Goal: Transaction & Acquisition: Purchase product/service

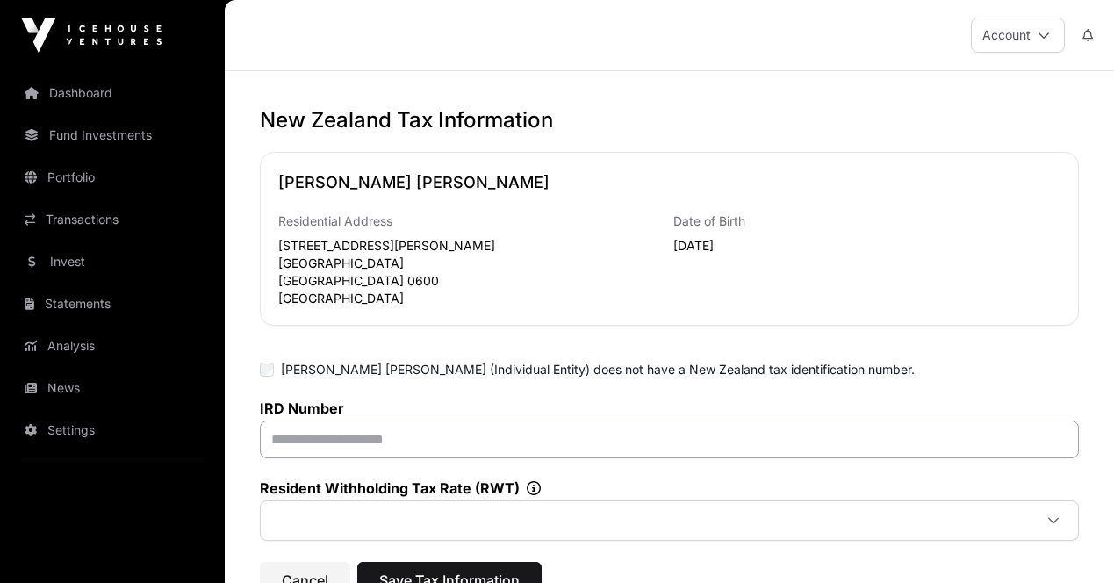
scroll to position [176, 0]
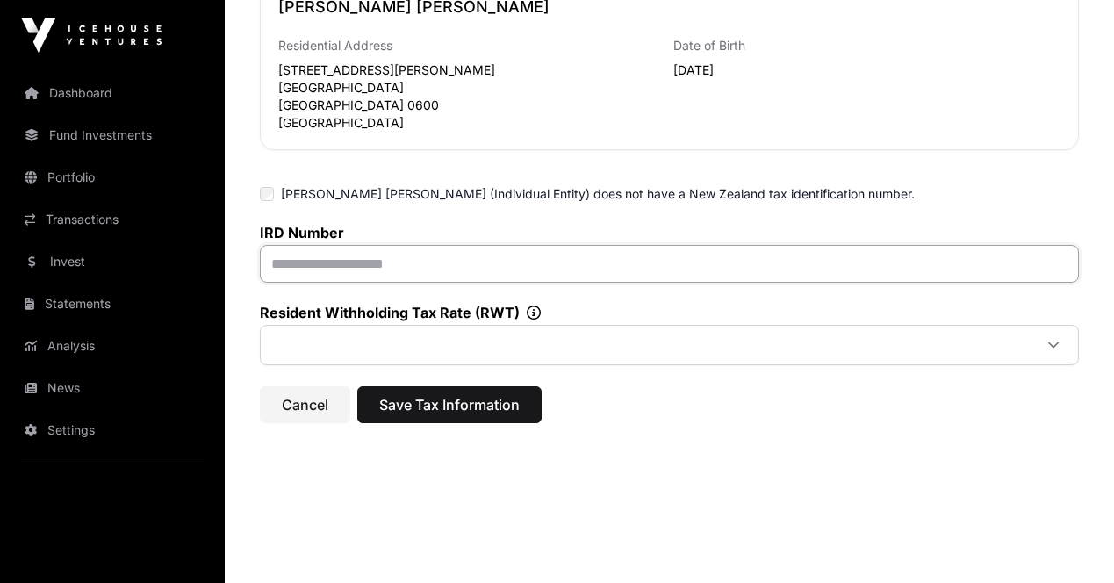
click at [401, 262] on input "text" at bounding box center [669, 264] width 819 height 38
type input "*********"
click at [381, 334] on span at bounding box center [648, 345] width 768 height 32
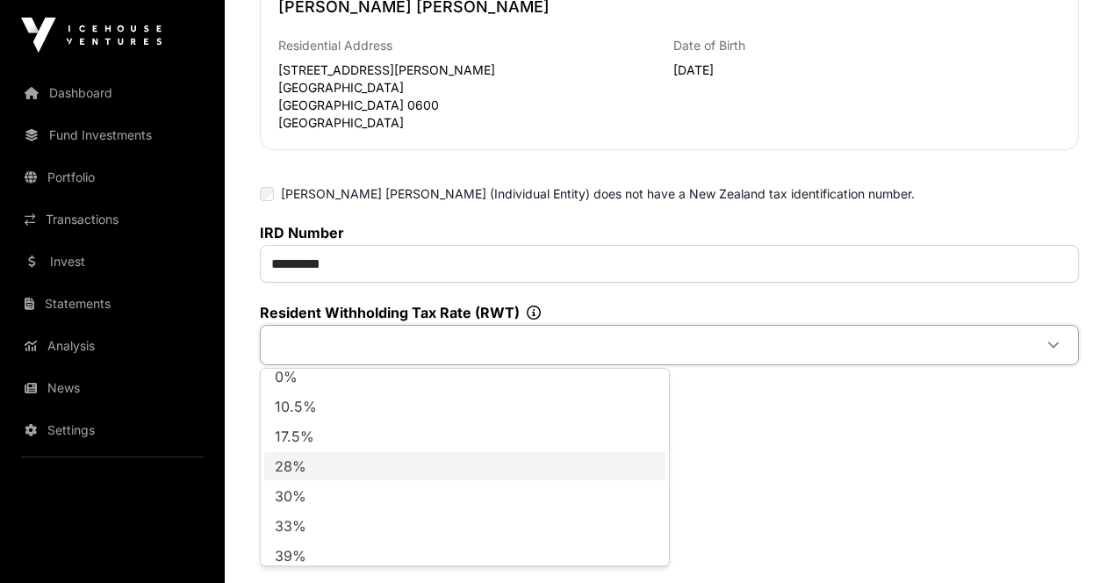
scroll to position [18, 0]
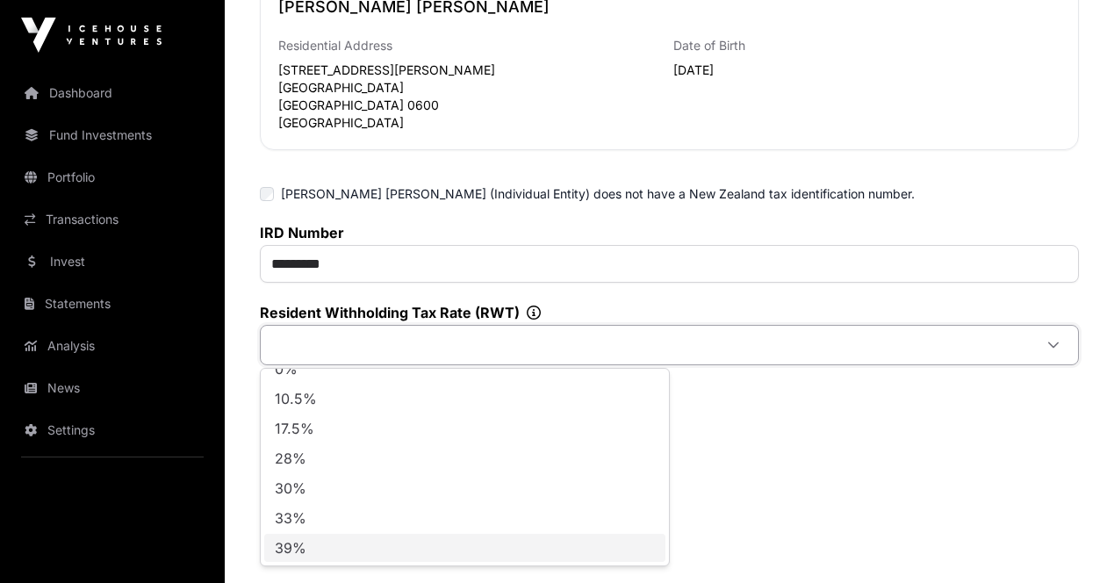
click at [348, 547] on li "39%" at bounding box center [464, 548] width 401 height 28
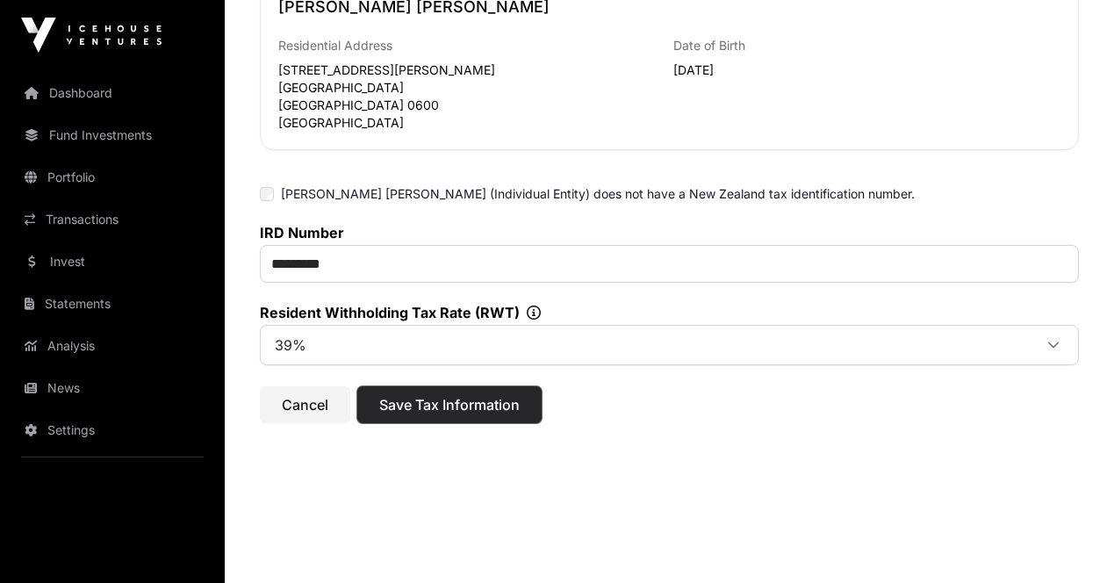
click at [443, 415] on span "Save Tax Information" at bounding box center [449, 404] width 140 height 21
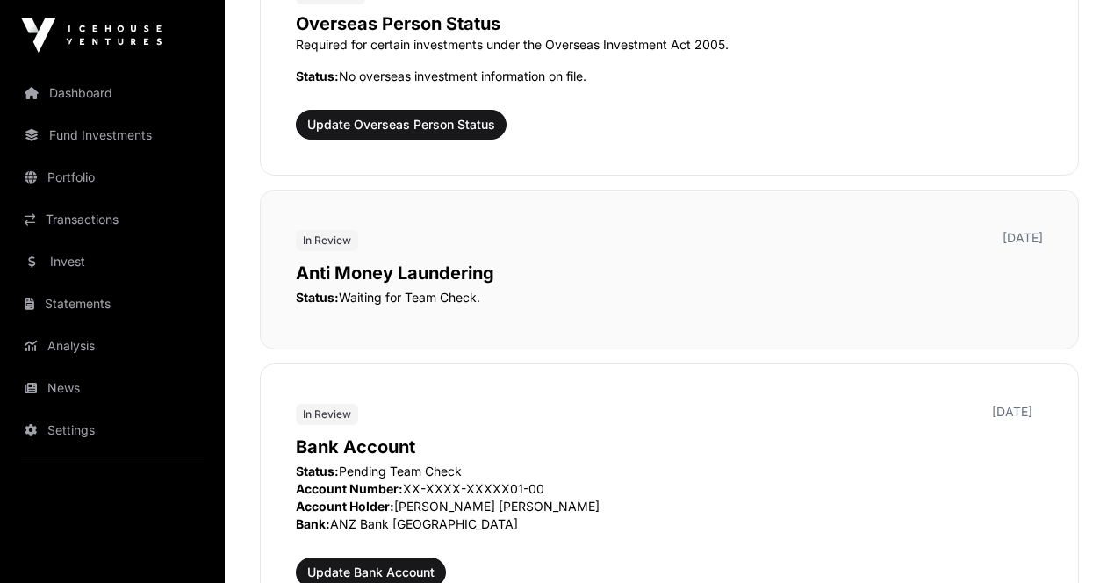
scroll to position [2282, 0]
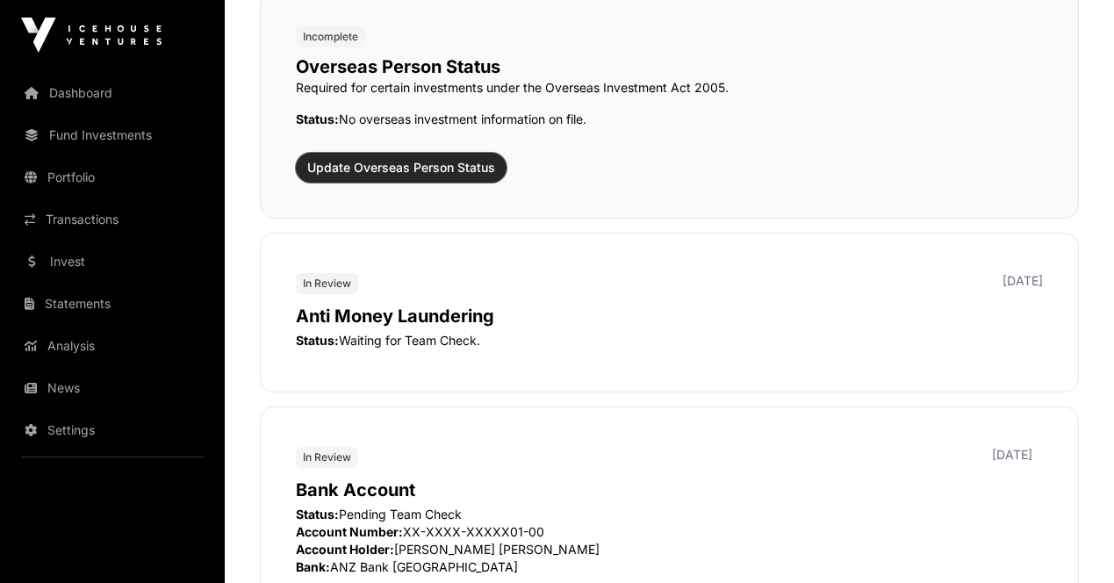
click at [421, 164] on span "Update Overseas Person Status" at bounding box center [401, 168] width 188 height 18
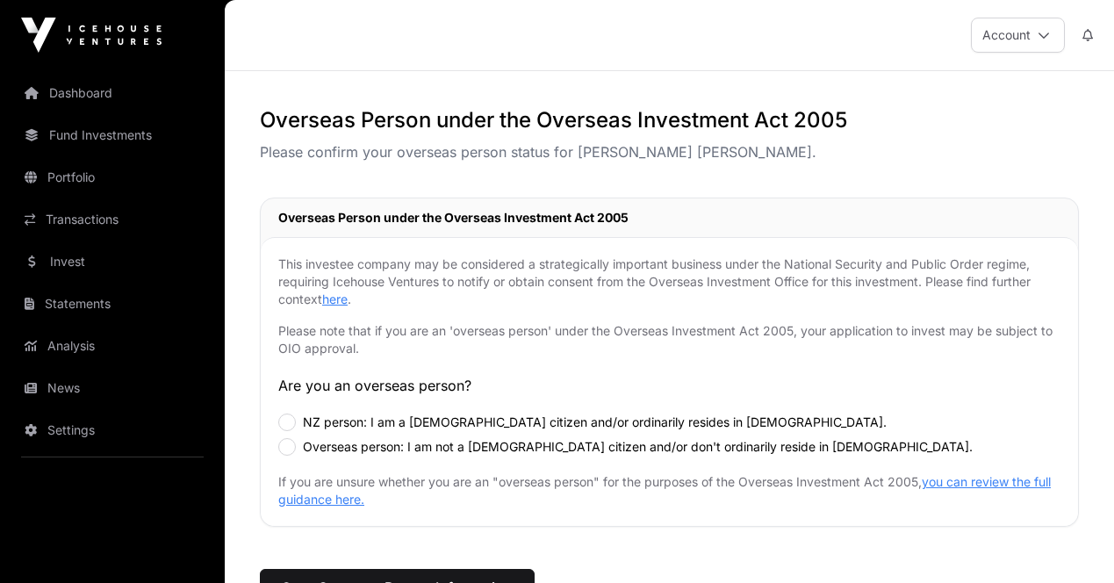
click at [456, 420] on label "NZ person: I am a [DEMOGRAPHIC_DATA] citizen and/or ordinarily resides in [DEMO…" at bounding box center [595, 422] width 584 height 18
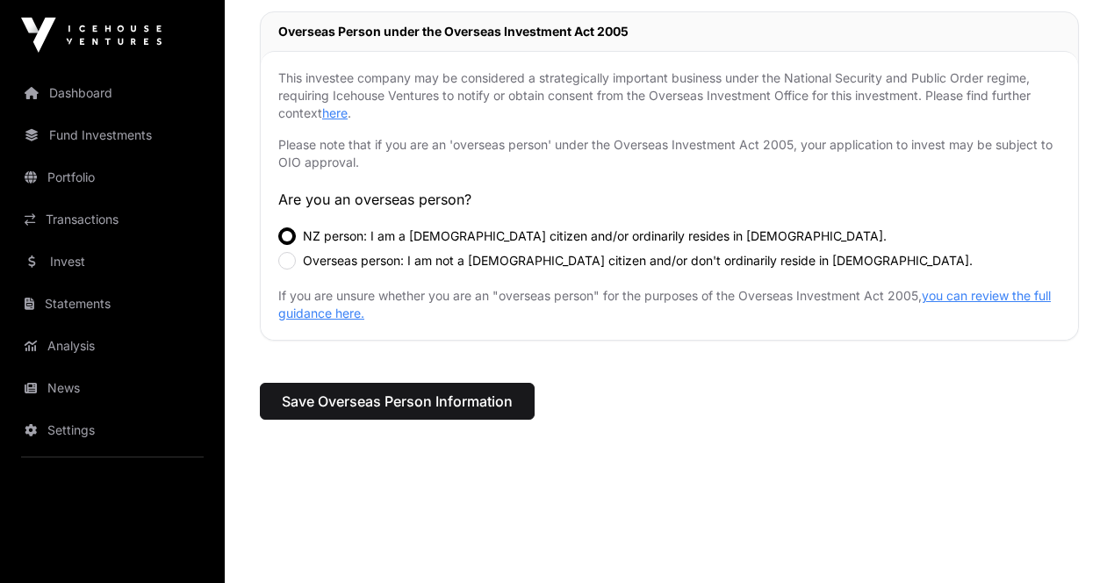
scroll to position [240, 0]
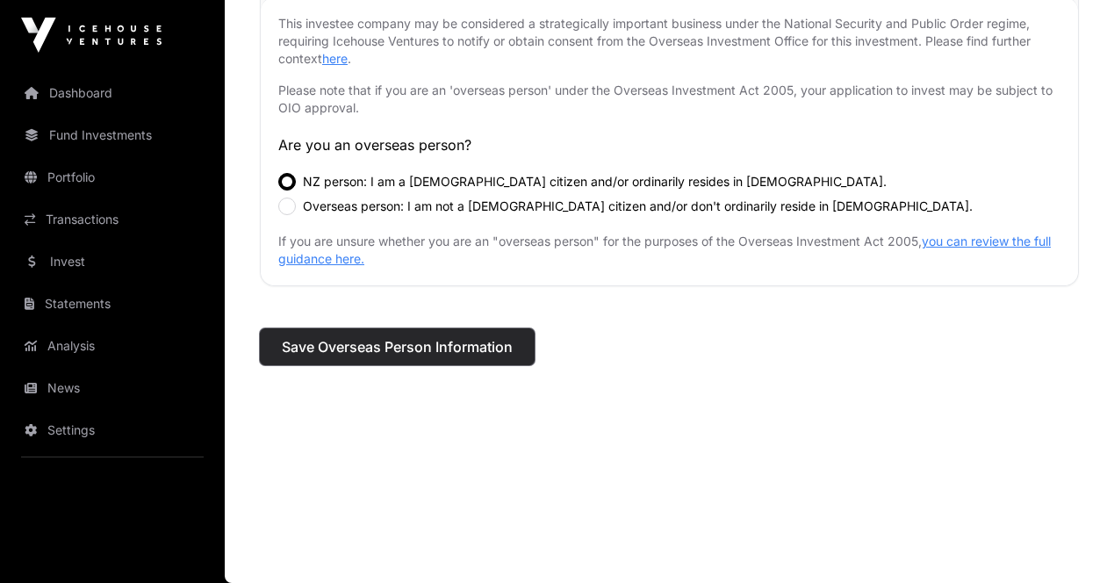
click at [453, 348] on span "Save Overseas Person Information" at bounding box center [397, 346] width 231 height 21
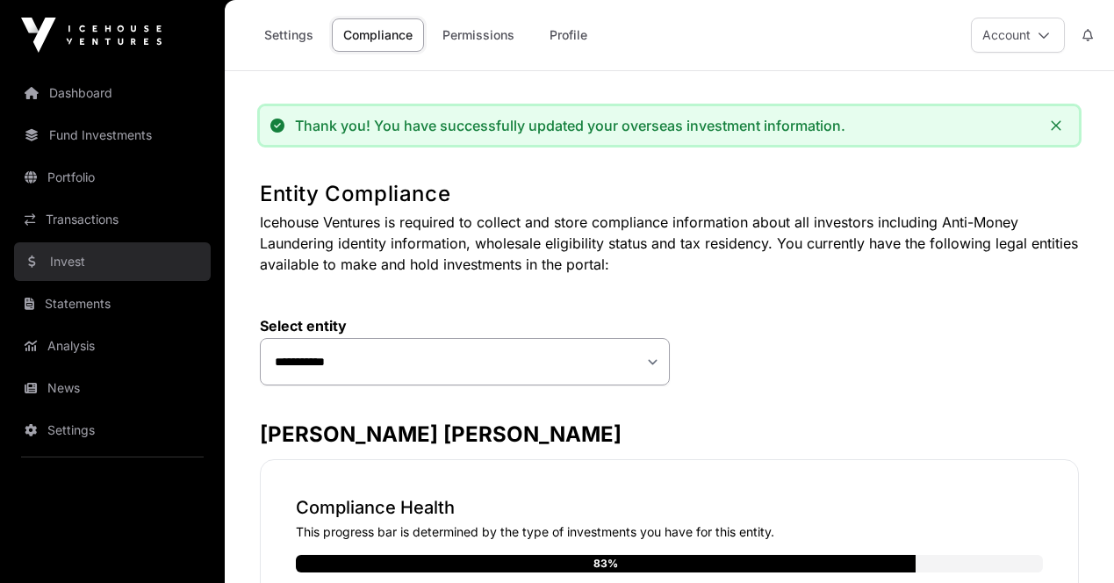
click at [78, 260] on link "Invest" at bounding box center [112, 261] width 197 height 39
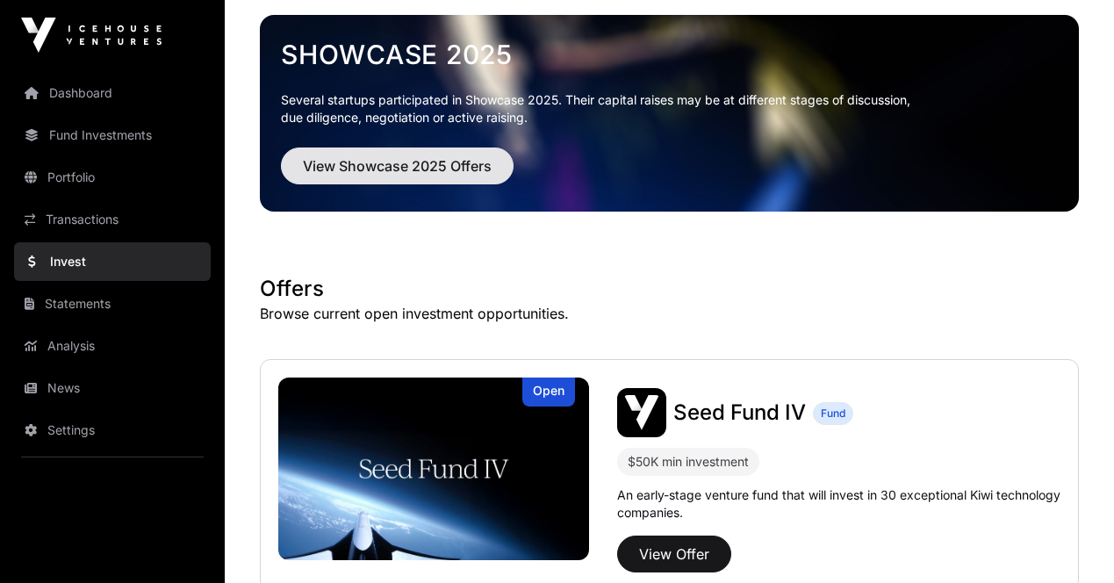
scroll to position [31, 0]
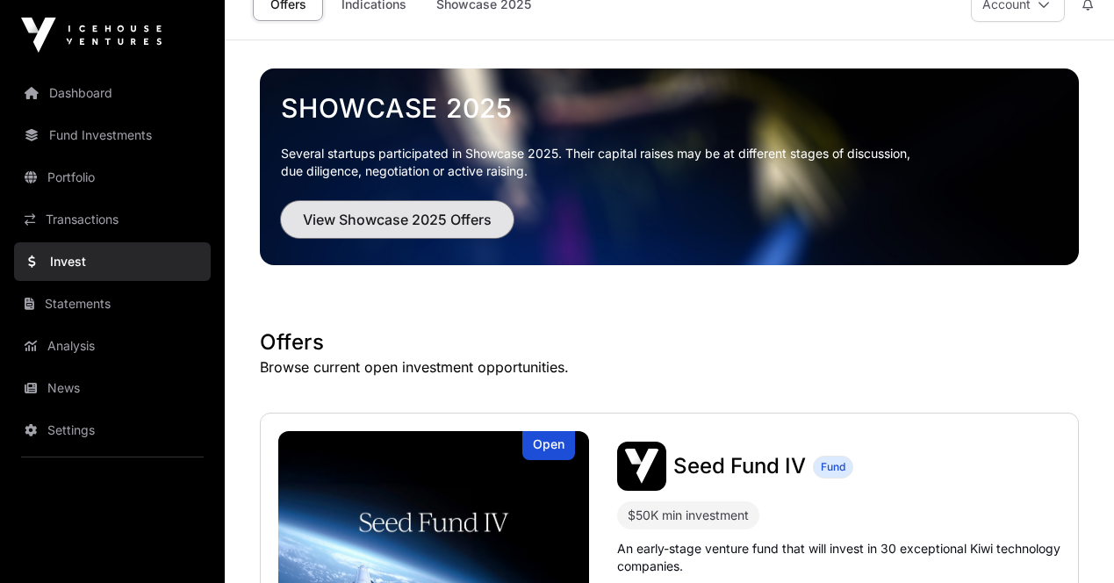
click at [378, 215] on span "View Showcase 2025 Offers" at bounding box center [397, 219] width 189 height 21
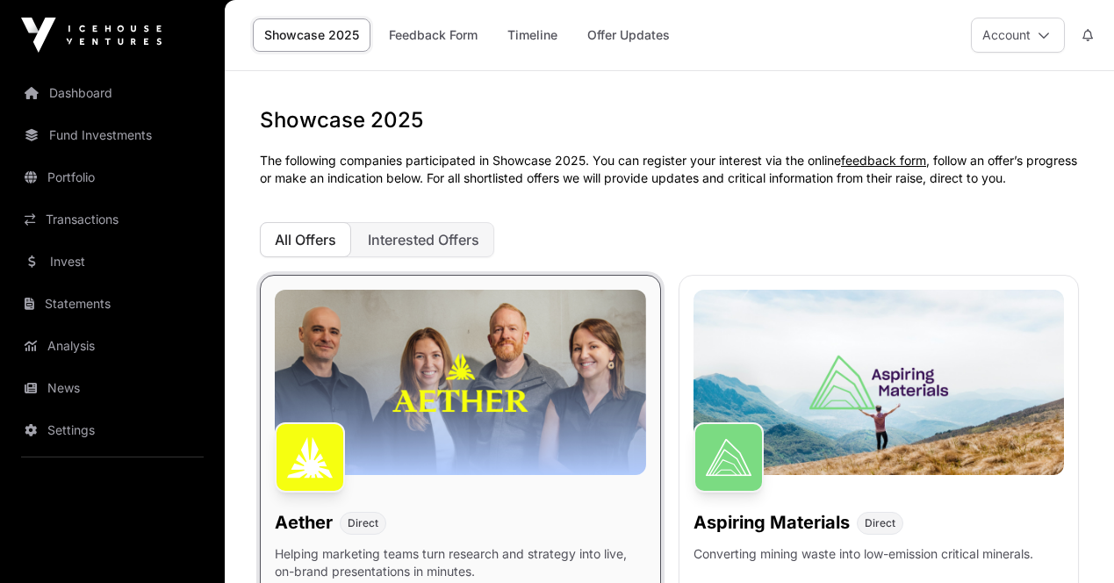
scroll to position [176, 0]
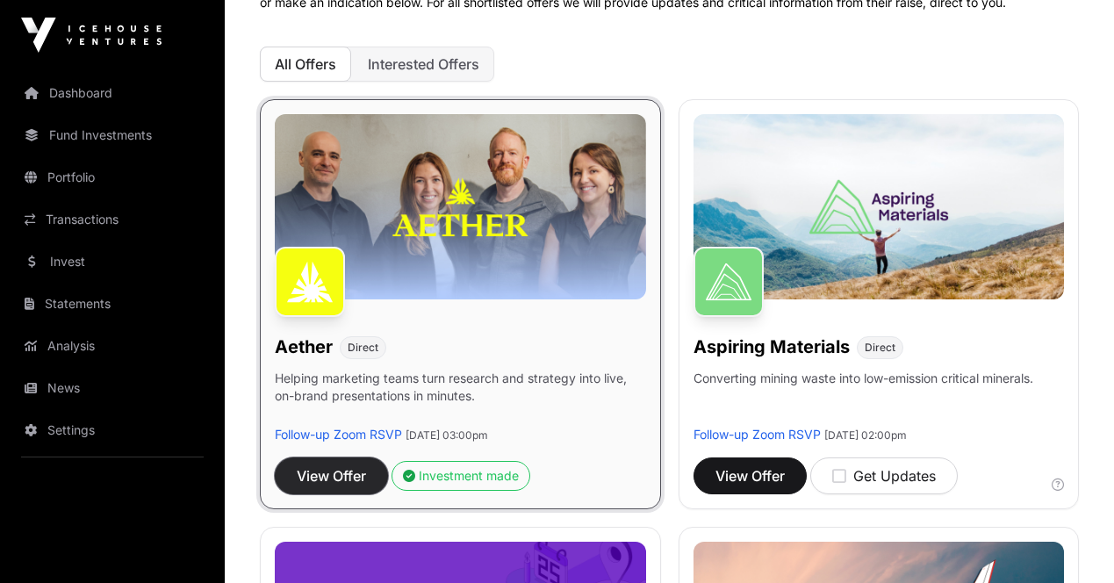
click at [338, 465] on span "View Offer" at bounding box center [331, 475] width 69 height 21
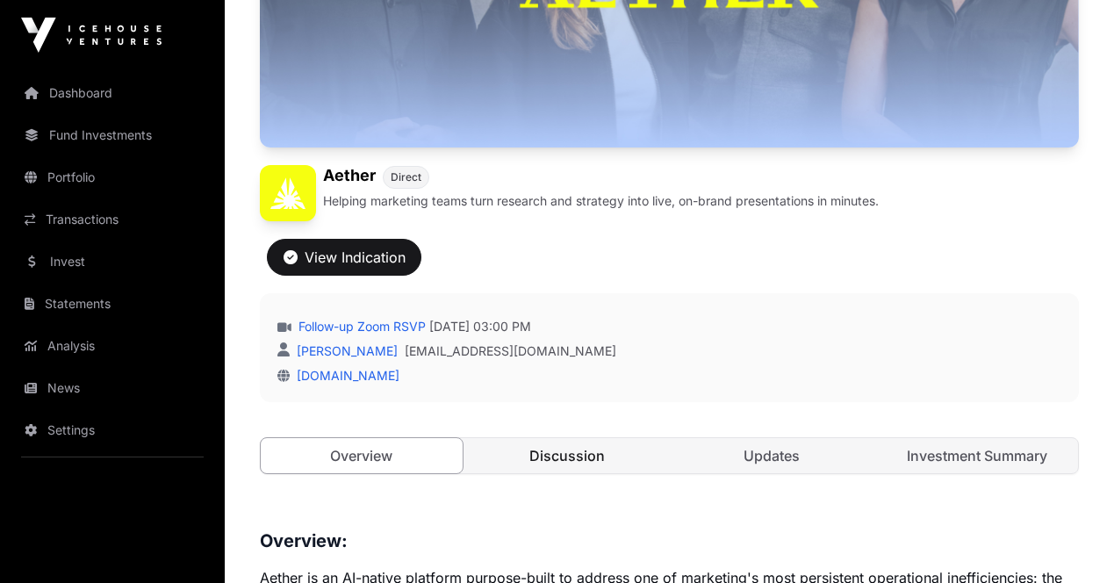
scroll to position [439, 0]
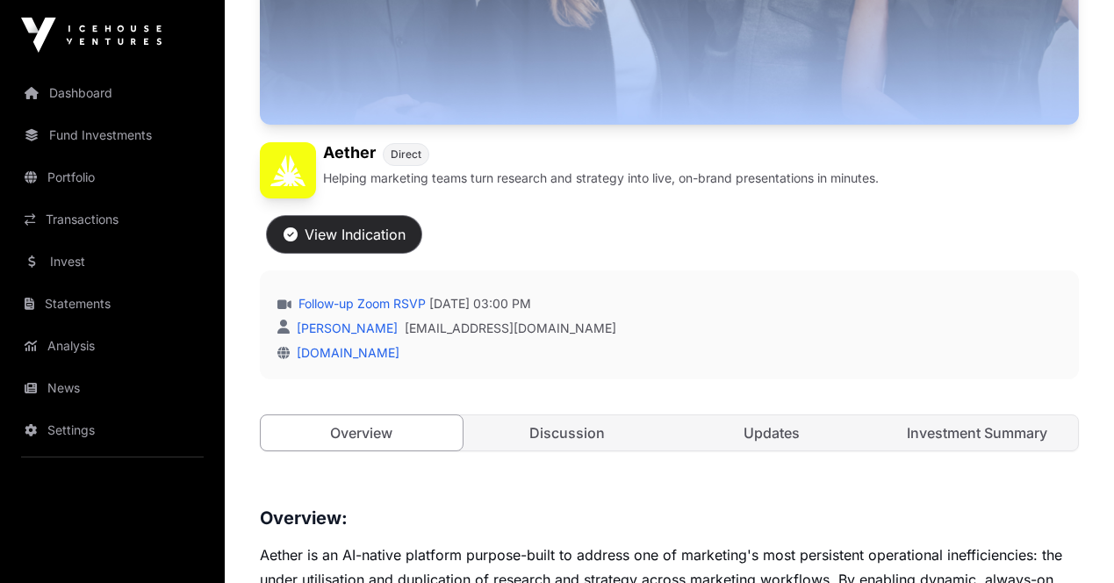
click at [405, 224] on div "View Indication" at bounding box center [344, 234] width 122 height 21
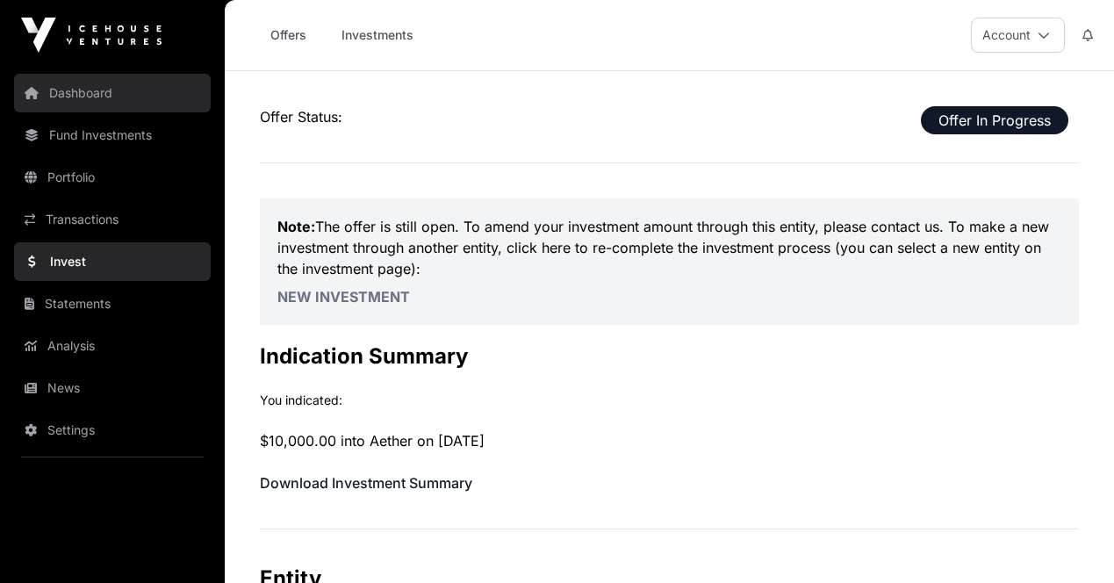
click at [76, 91] on link "Dashboard" at bounding box center [112, 93] width 197 height 39
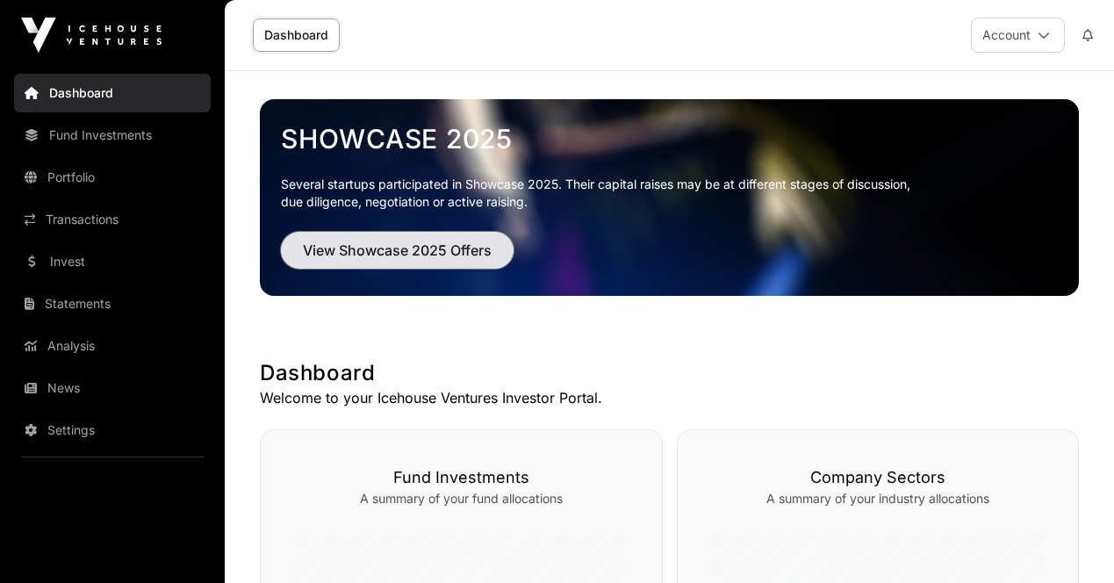
click at [429, 263] on button "View Showcase 2025 Offers" at bounding box center [397, 250] width 233 height 37
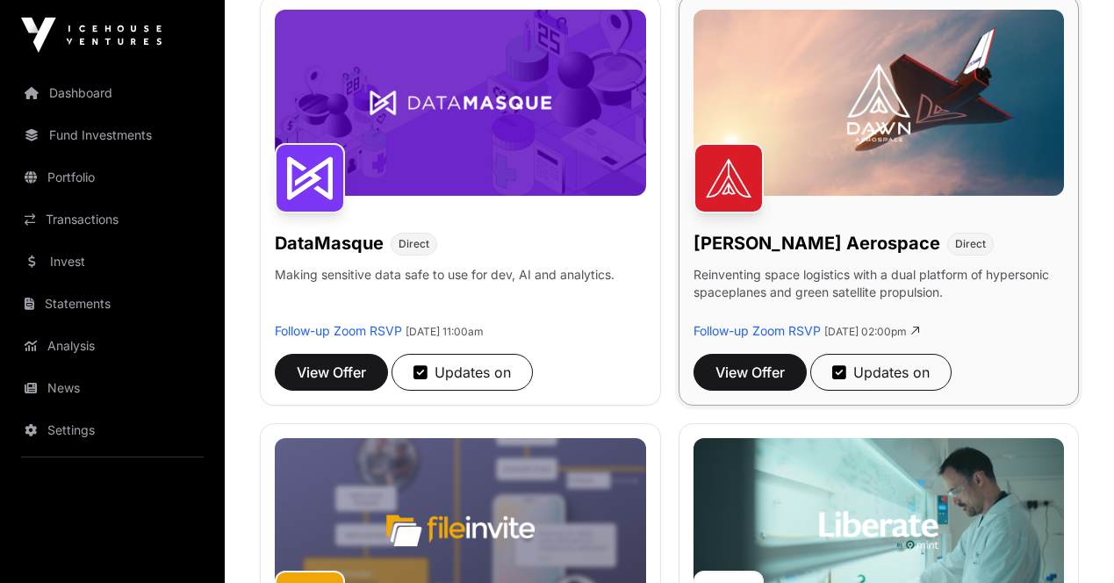
scroll to position [702, 0]
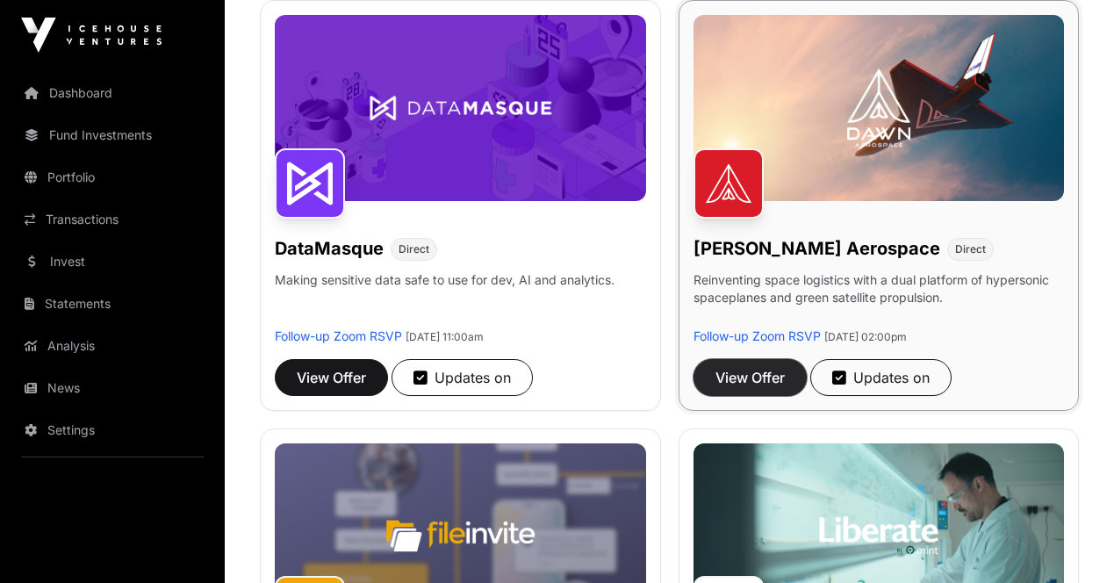
click at [715, 367] on span "View Offer" at bounding box center [749, 377] width 69 height 21
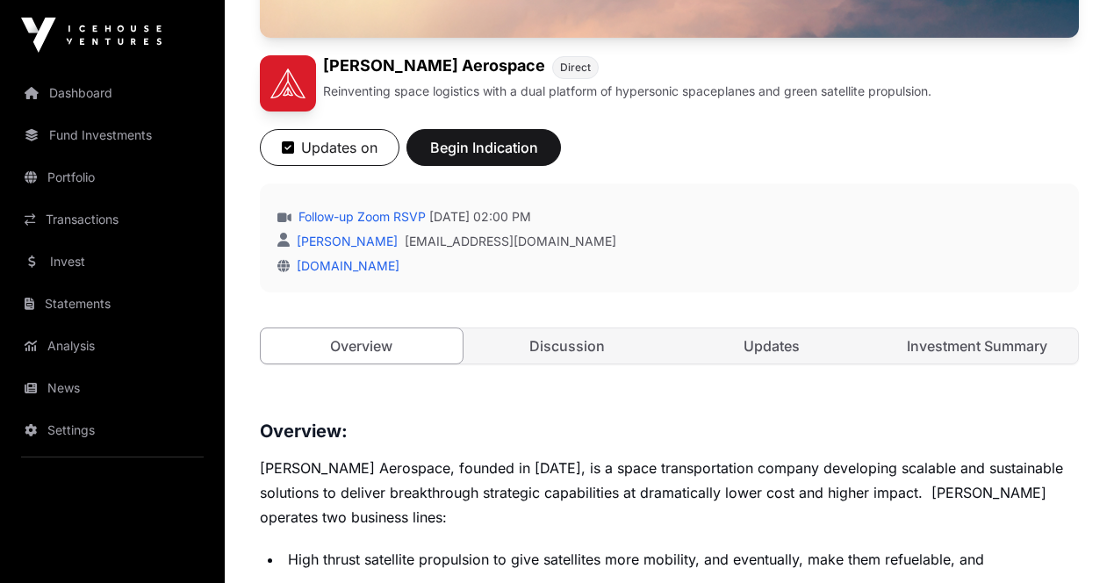
scroll to position [527, 0]
click at [929, 327] on link "Investment Summary" at bounding box center [977, 344] width 202 height 35
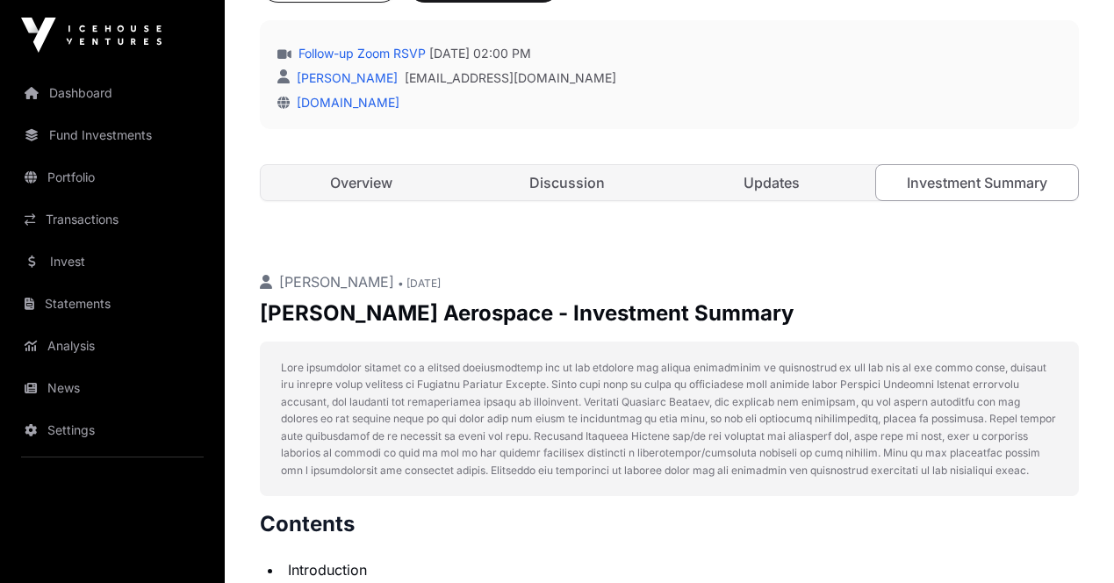
scroll to position [439, 0]
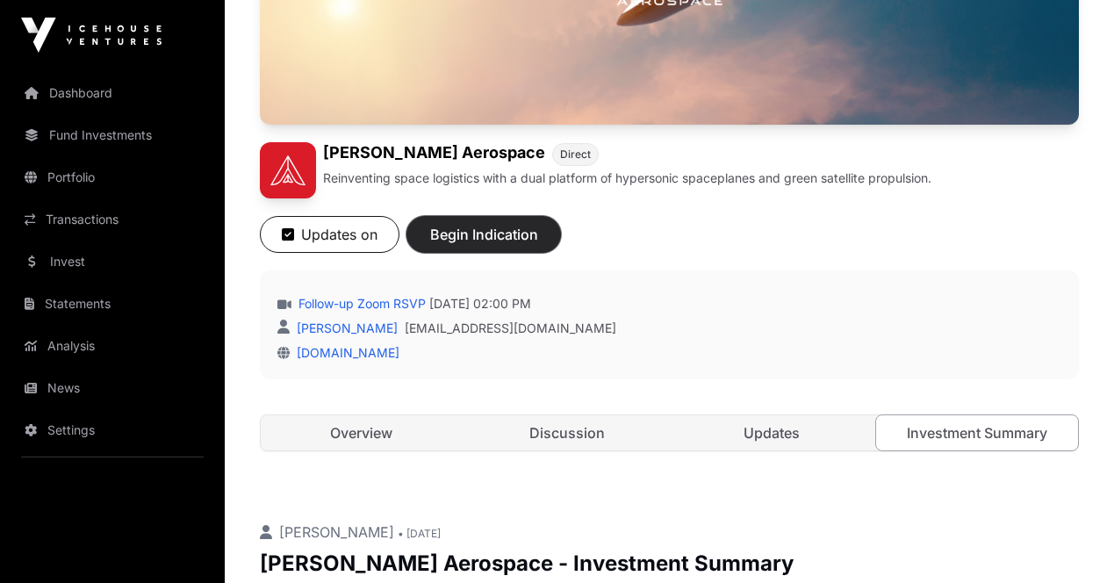
click at [561, 216] on button "Begin Indication" at bounding box center [483, 234] width 154 height 37
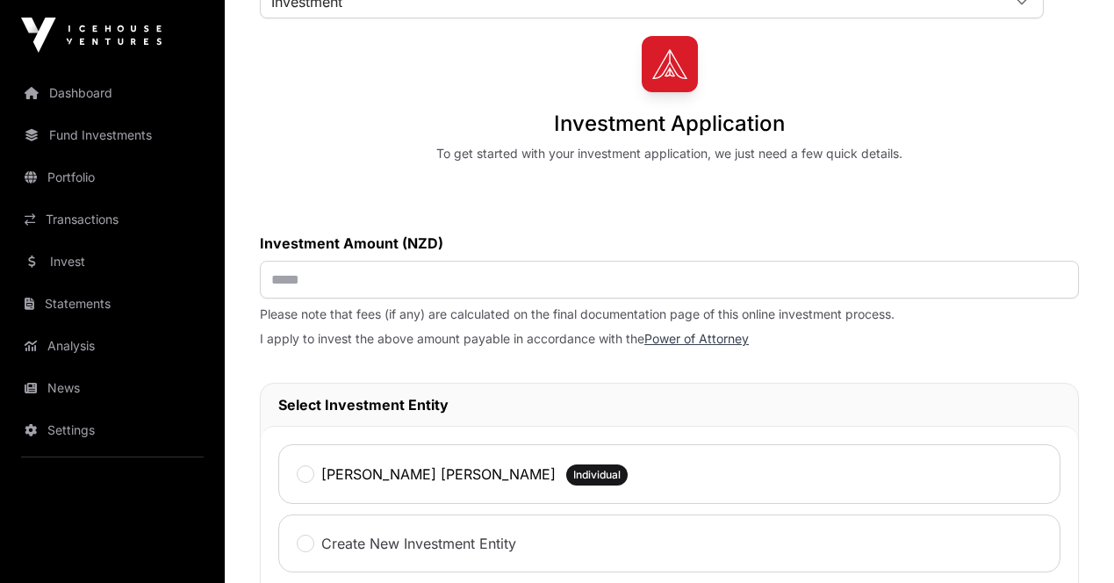
scroll to position [176, 0]
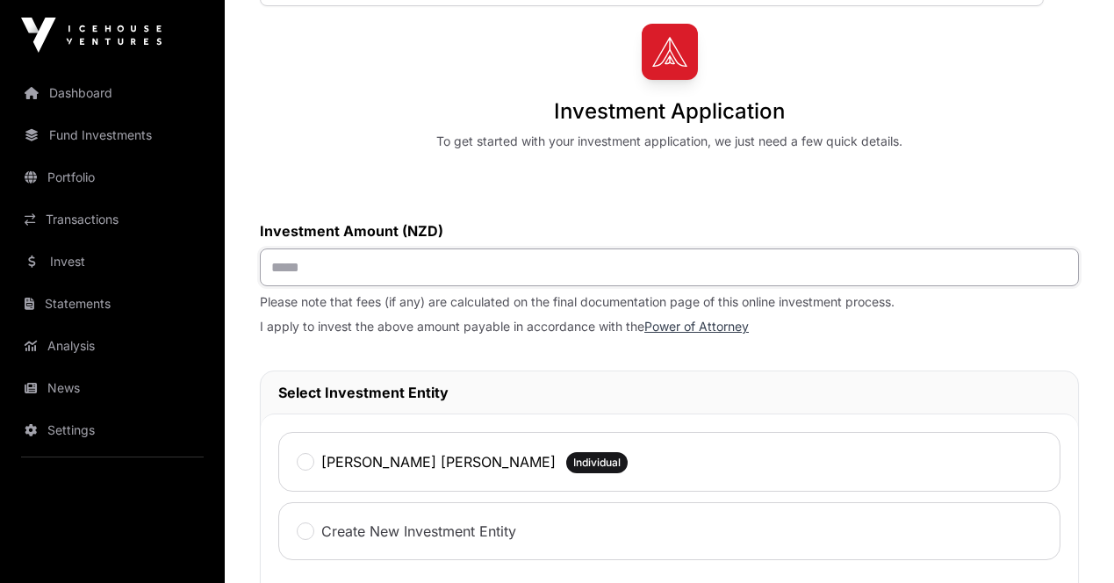
click at [606, 248] on input "text" at bounding box center [669, 267] width 819 height 38
type input "******"
click at [597, 133] on div "To get started with your investment application, we just need a few quick detai…" at bounding box center [669, 142] width 466 height 18
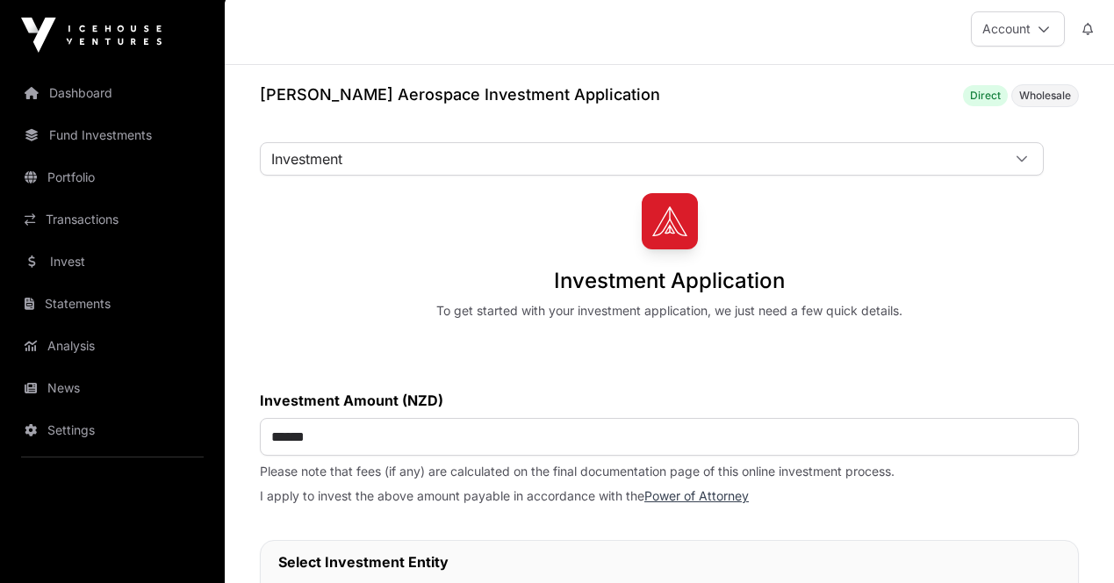
scroll to position [0, 0]
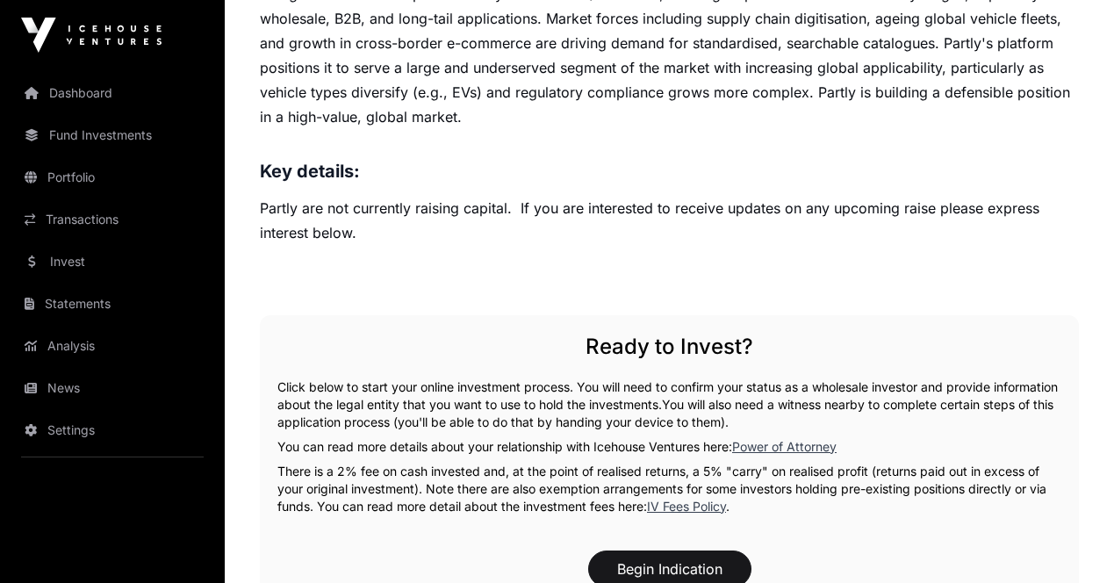
scroll to position [1404, 0]
